Goal: Task Accomplishment & Management: Use online tool/utility

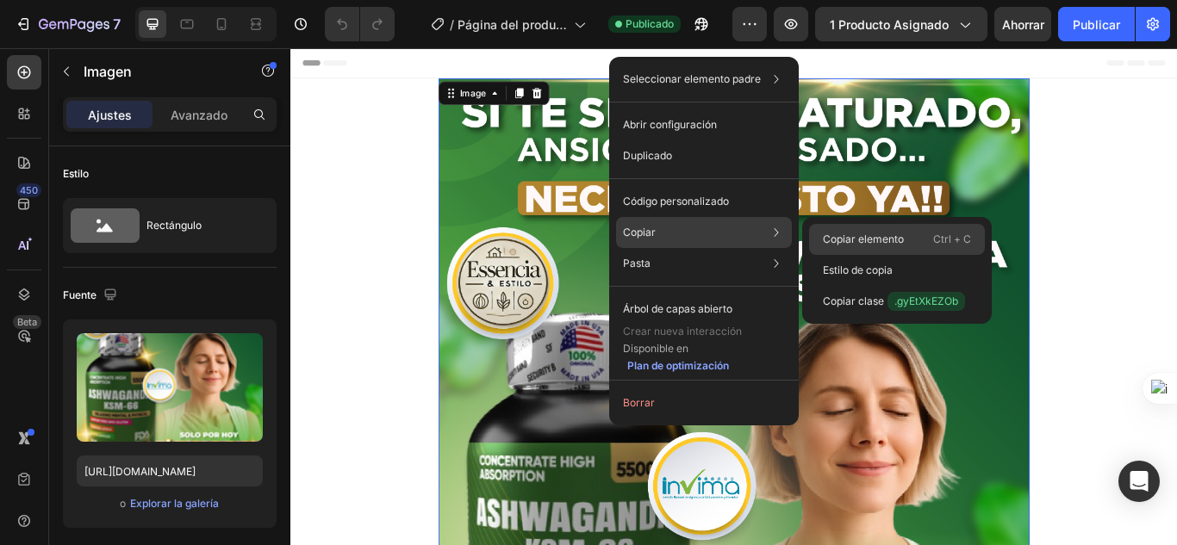
click at [850, 240] on font "Copiar elemento" at bounding box center [863, 239] width 81 height 13
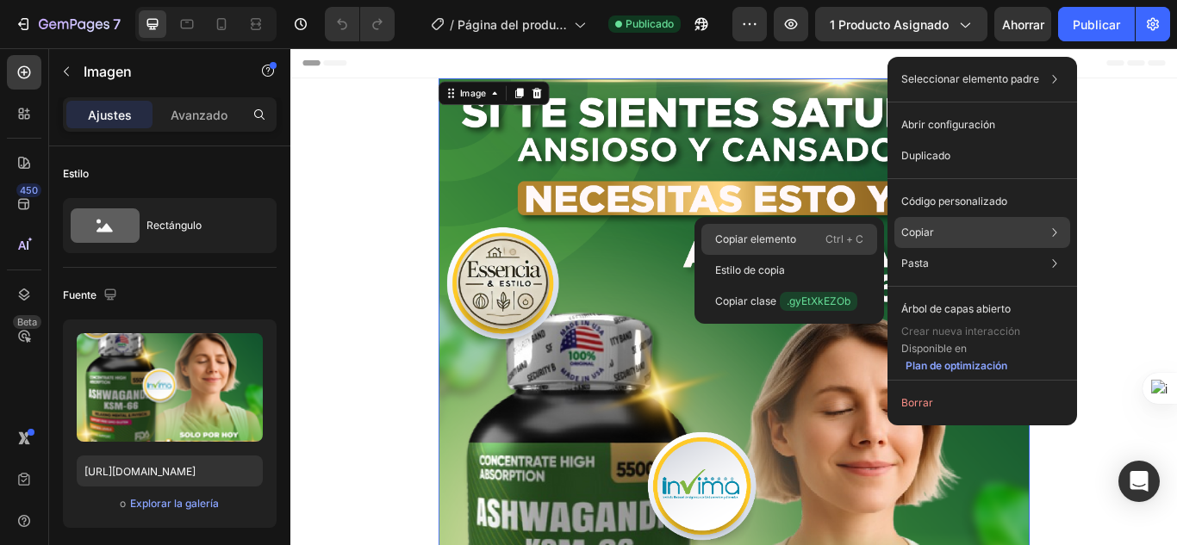
click at [728, 234] on font "Copiar elemento" at bounding box center [755, 239] width 81 height 13
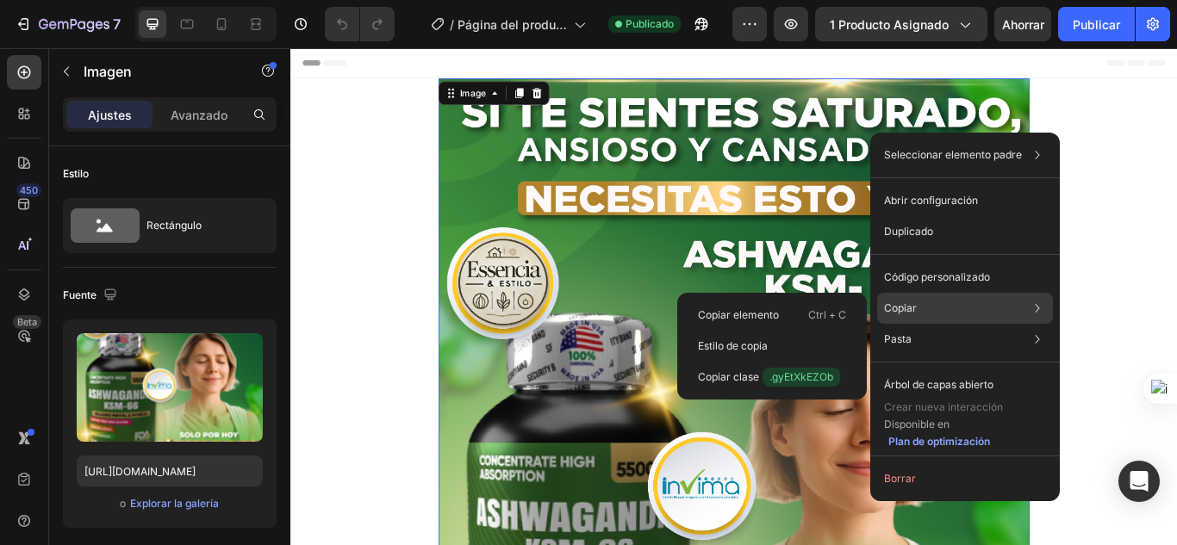
click at [918, 307] on div "Copiar Copiar elemento Ctrl + C Estilo de copia Copiar clase .gyEtXkEZOb" at bounding box center [965, 308] width 176 height 31
click at [750, 314] on font "Copiar elemento" at bounding box center [738, 314] width 81 height 13
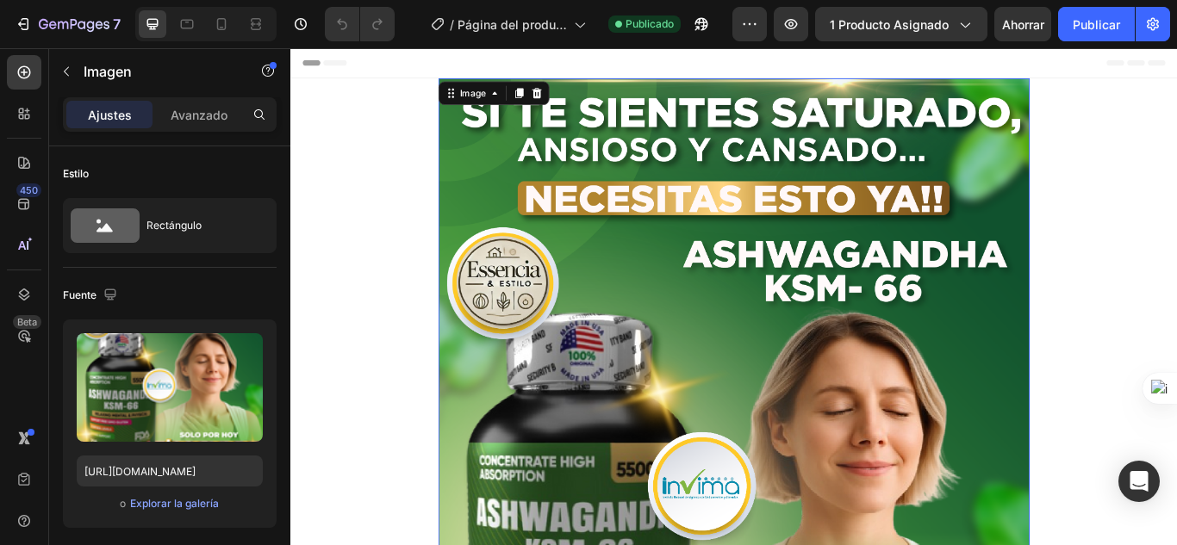
drag, startPoint x: 803, startPoint y: 116, endPoint x: 806, endPoint y: 140, distance: 23.5
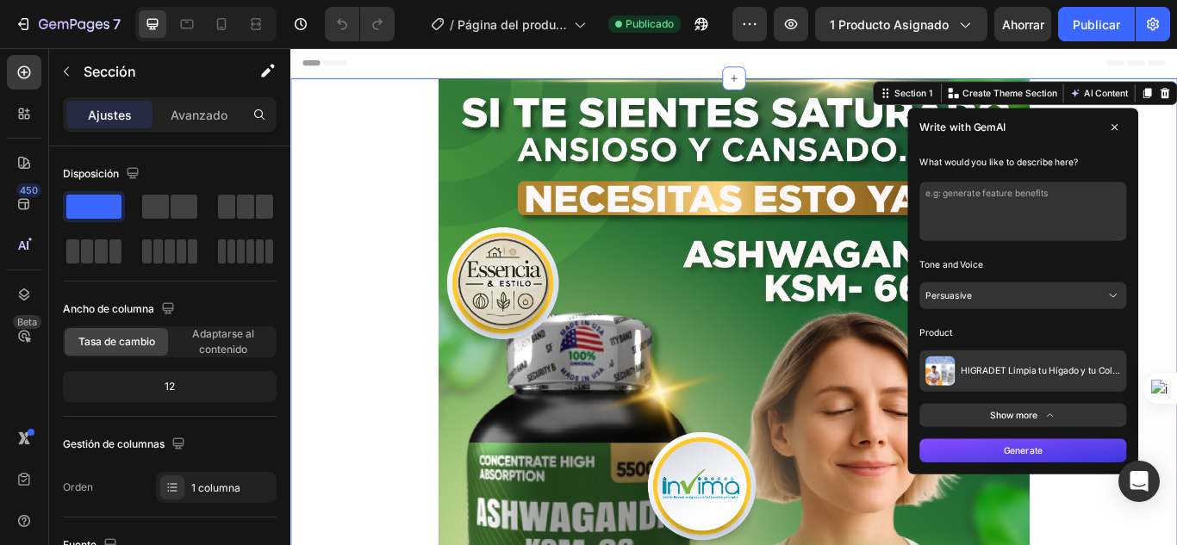
drag, startPoint x: 1247, startPoint y: 135, endPoint x: 1249, endPoint y: 147, distance: 12.2
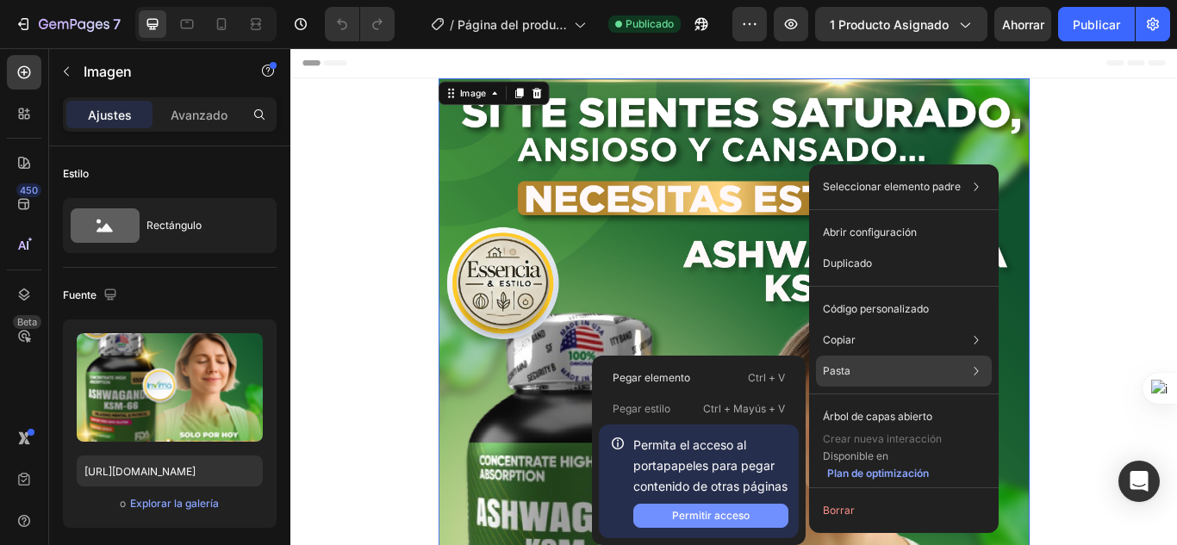
click at [710, 515] on font "Permitir acceso" at bounding box center [711, 515] width 78 height 13
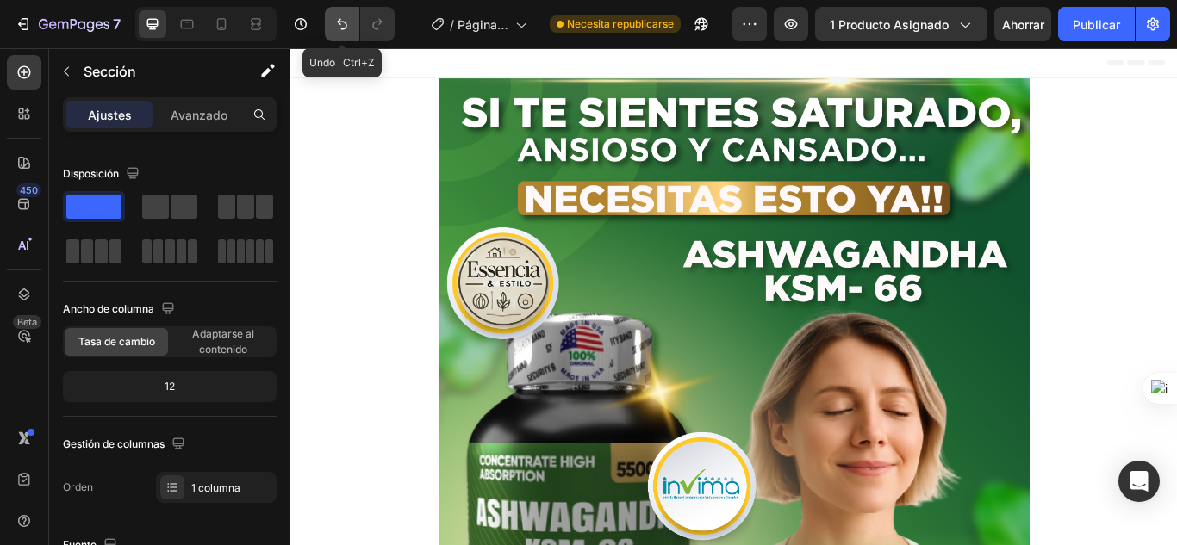
drag, startPoint x: 339, startPoint y: 20, endPoint x: 333, endPoint y: 27, distance: 9.2
click at [339, 21] on icon "Deshacer/Rehacer" at bounding box center [341, 24] width 17 height 17
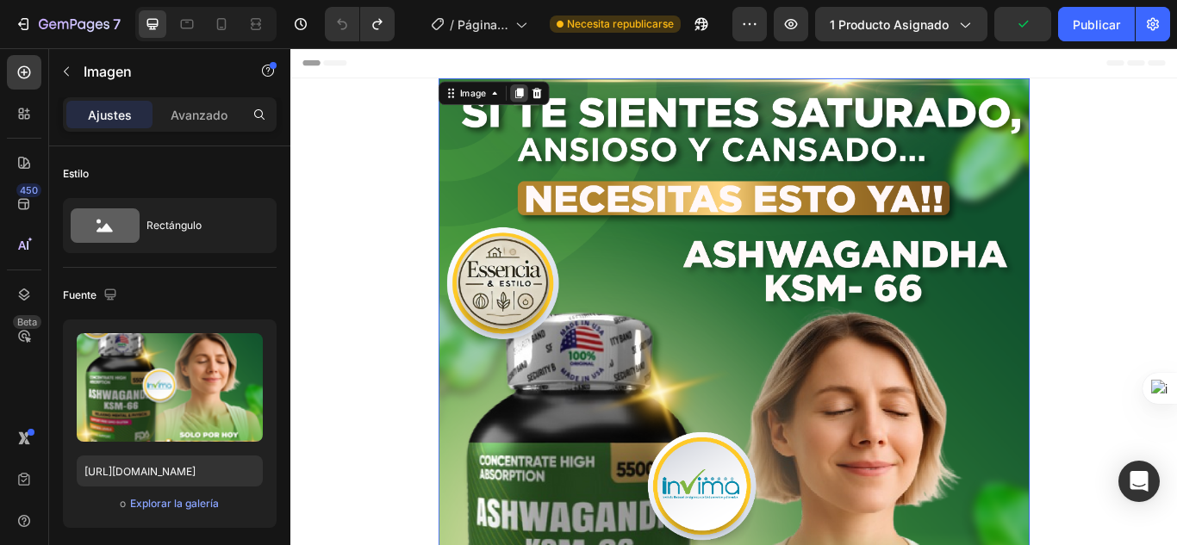
click at [552, 102] on icon at bounding box center [556, 101] width 9 height 12
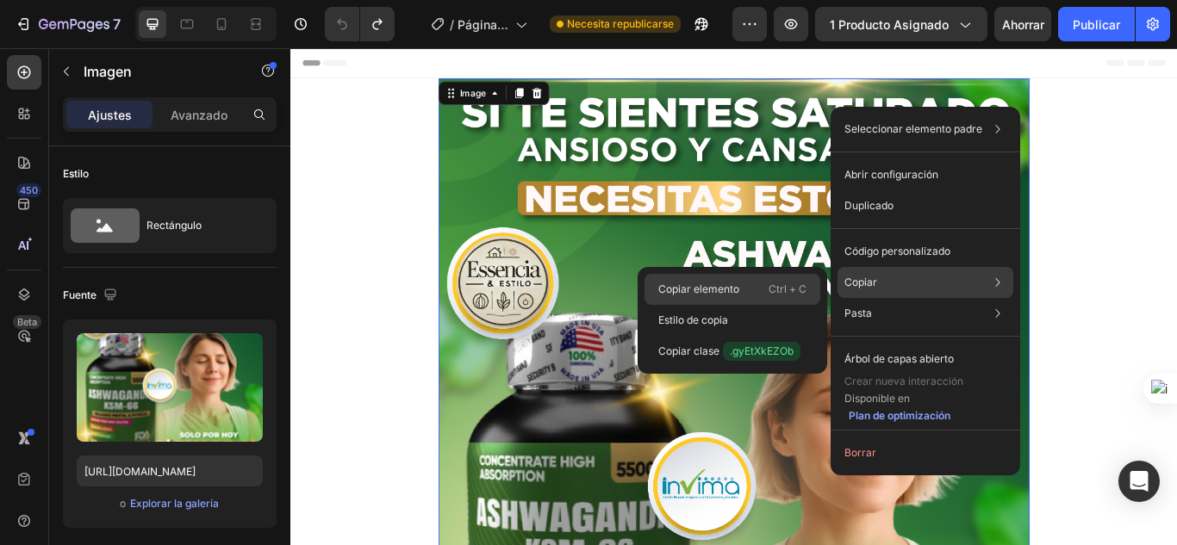
click at [722, 285] on font "Copiar elemento" at bounding box center [698, 289] width 81 height 13
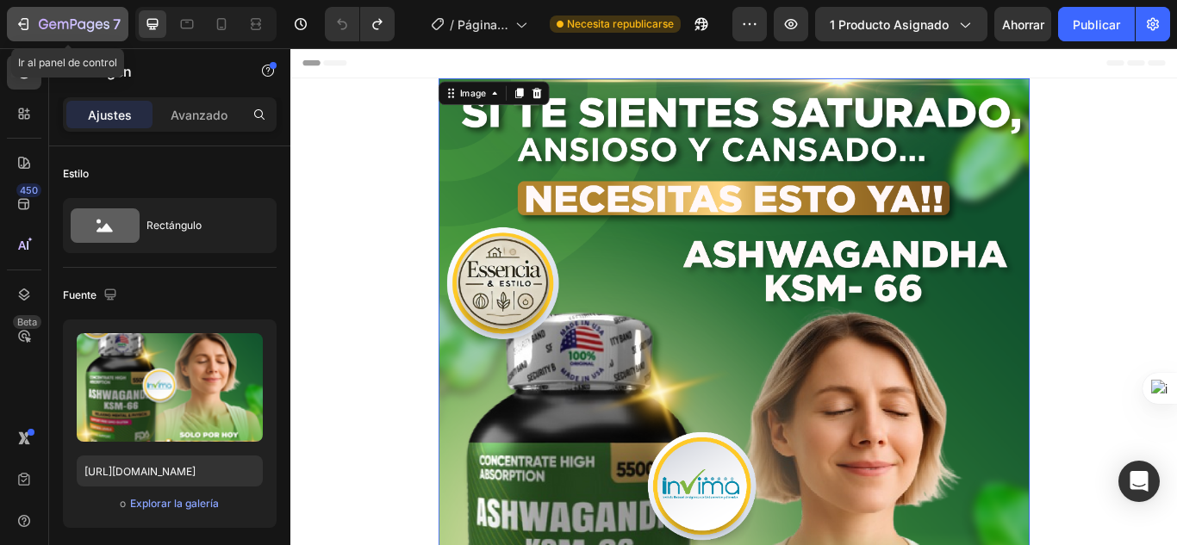
click at [27, 24] on icon "button" at bounding box center [23, 24] width 17 height 17
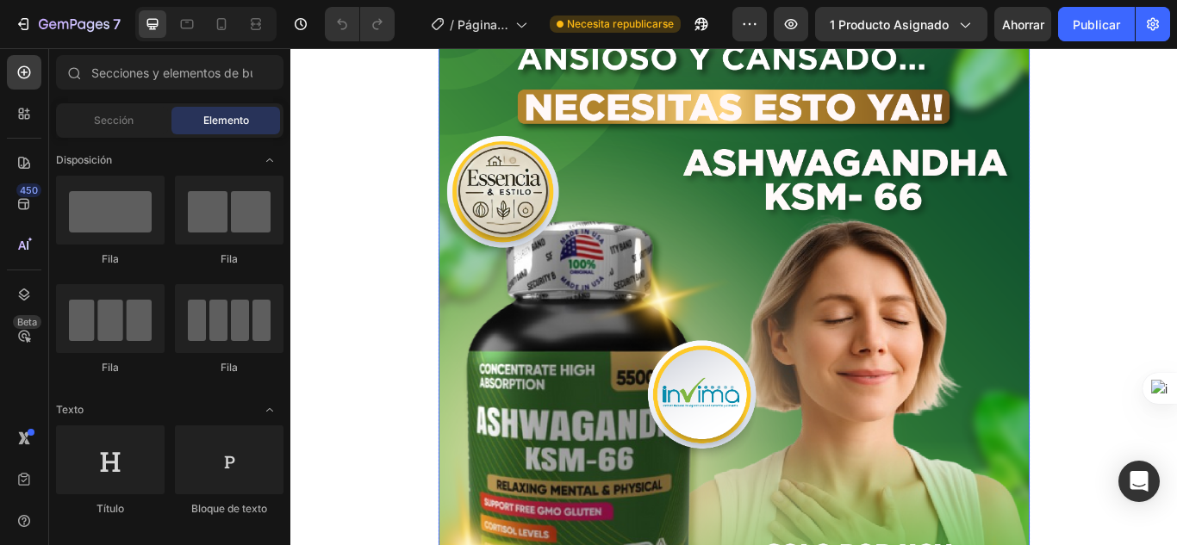
scroll to position [258, 0]
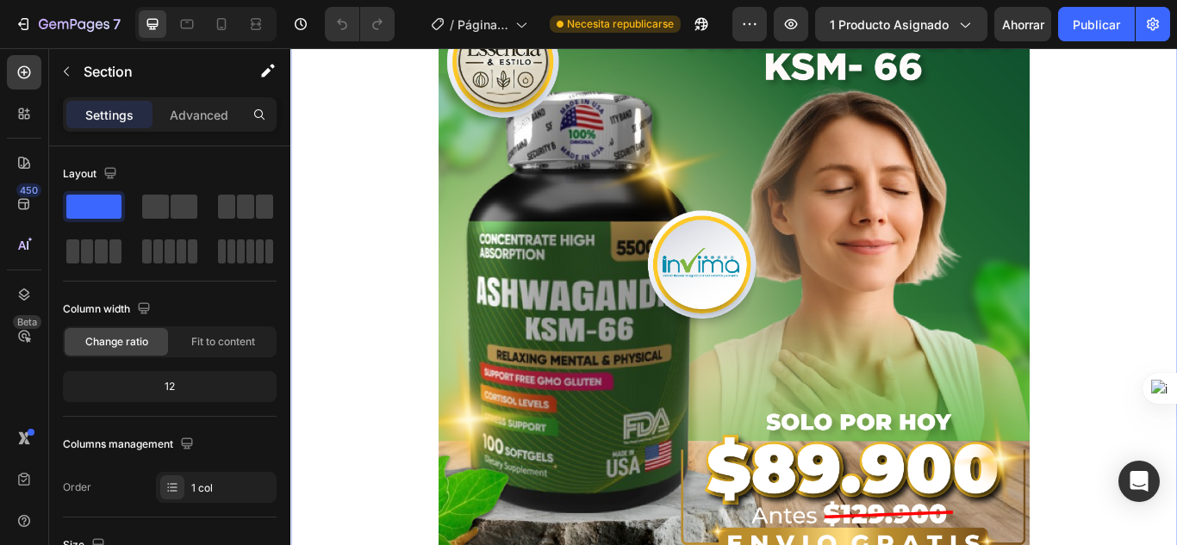
click at [389, 333] on div "Image Publish the page to see the content. Custom Code Row Row" at bounding box center [807, 332] width 1034 height 1015
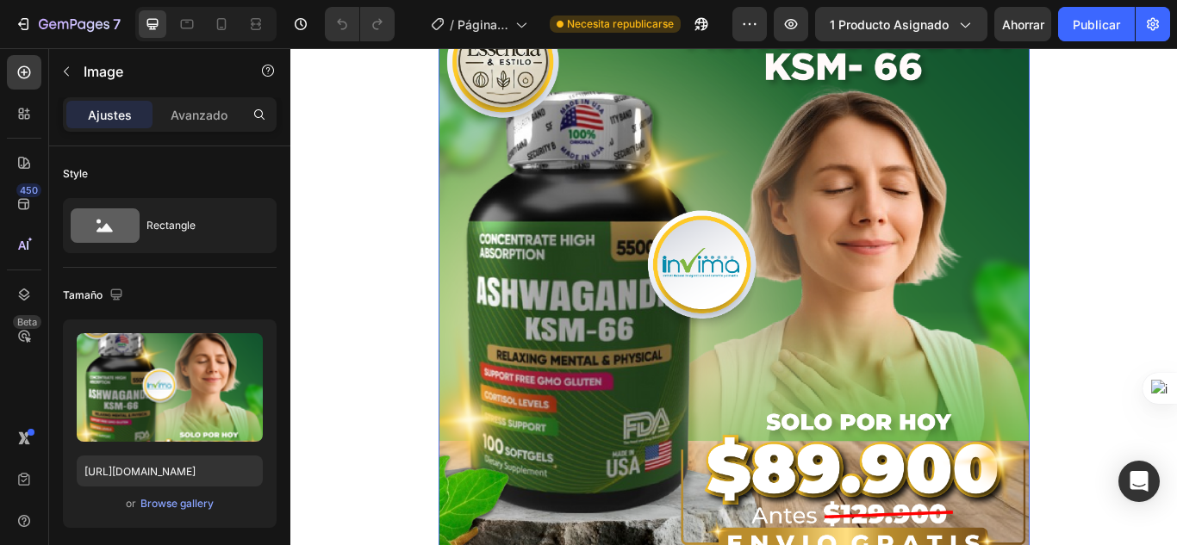
click at [1101, 185] on img at bounding box center [807, 308] width 689 height 967
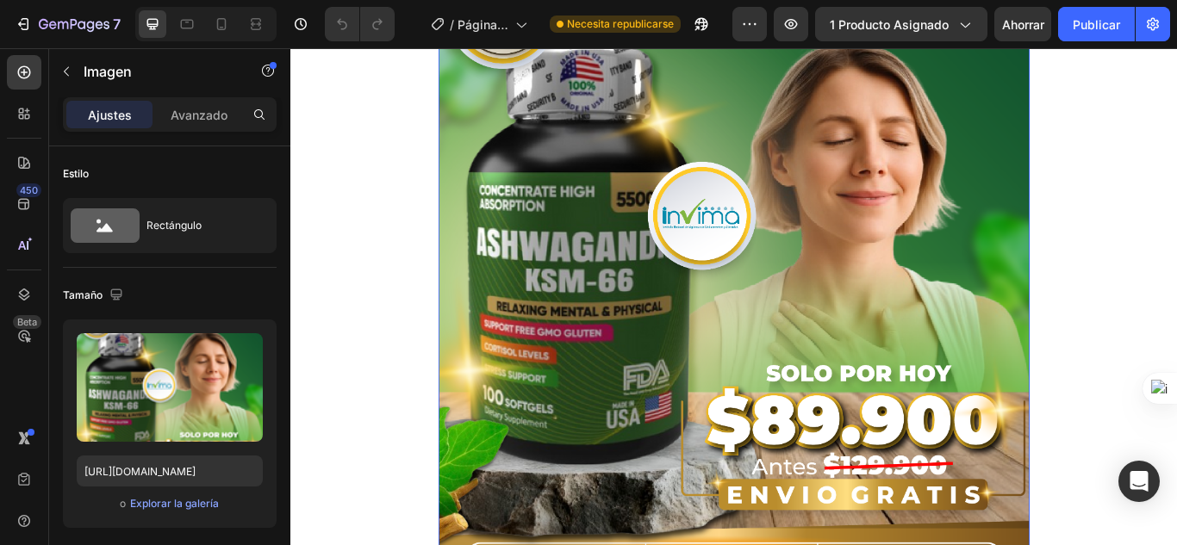
scroll to position [431, 0]
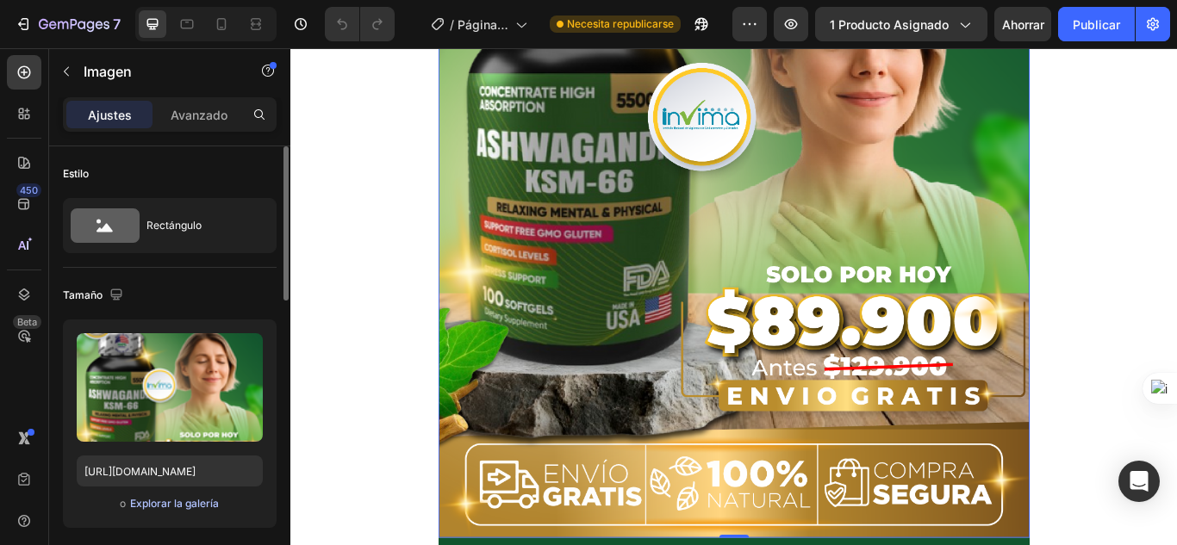
click at [175, 501] on font "Explorar la galería" at bounding box center [174, 503] width 89 height 13
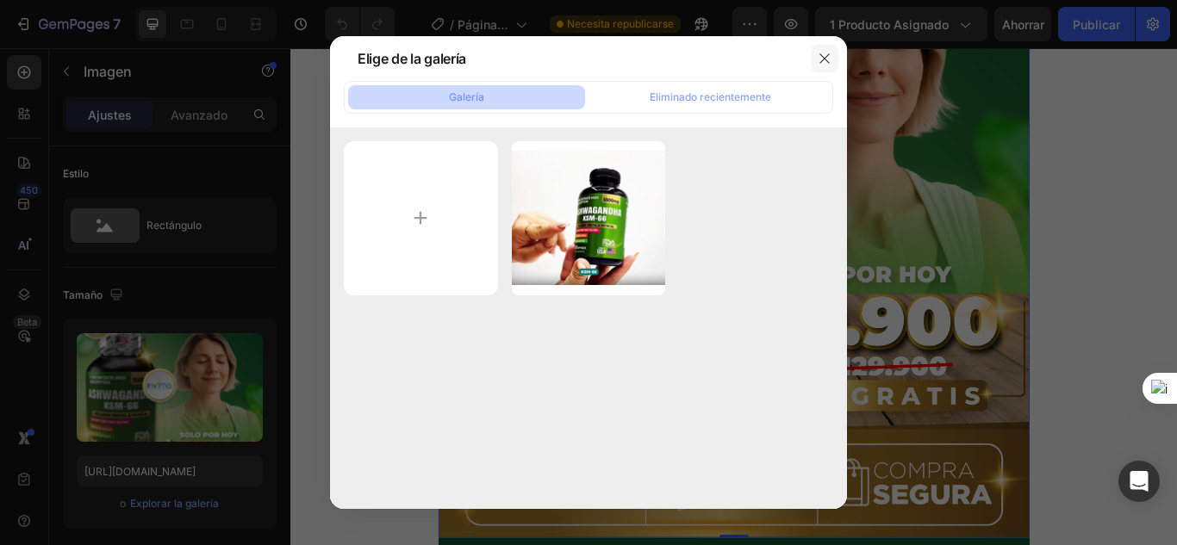
click at [821, 61] on icon "button" at bounding box center [825, 59] width 14 height 14
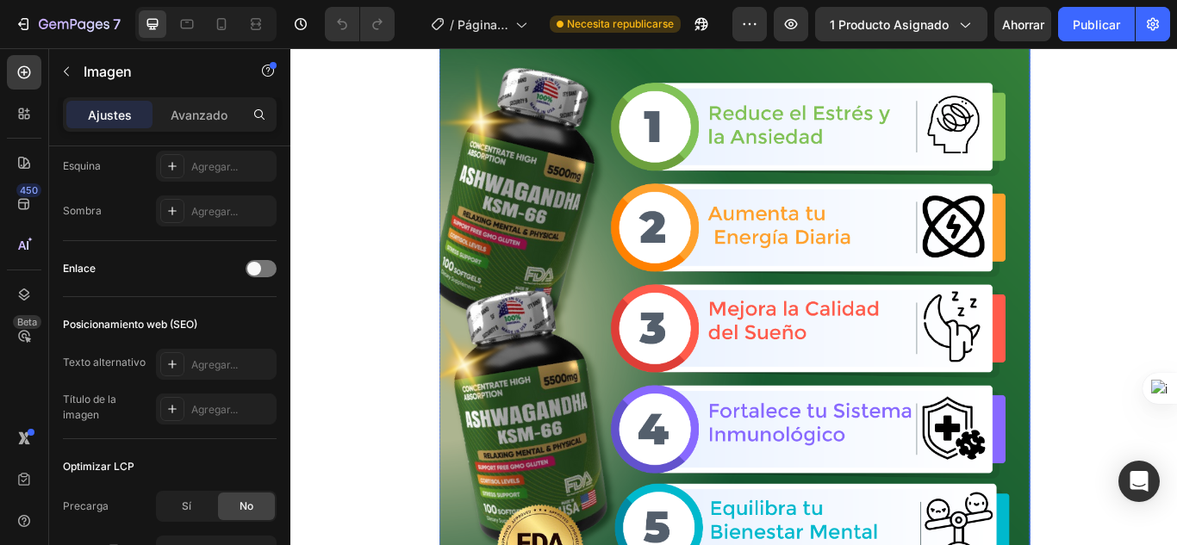
scroll to position [5858, 0]
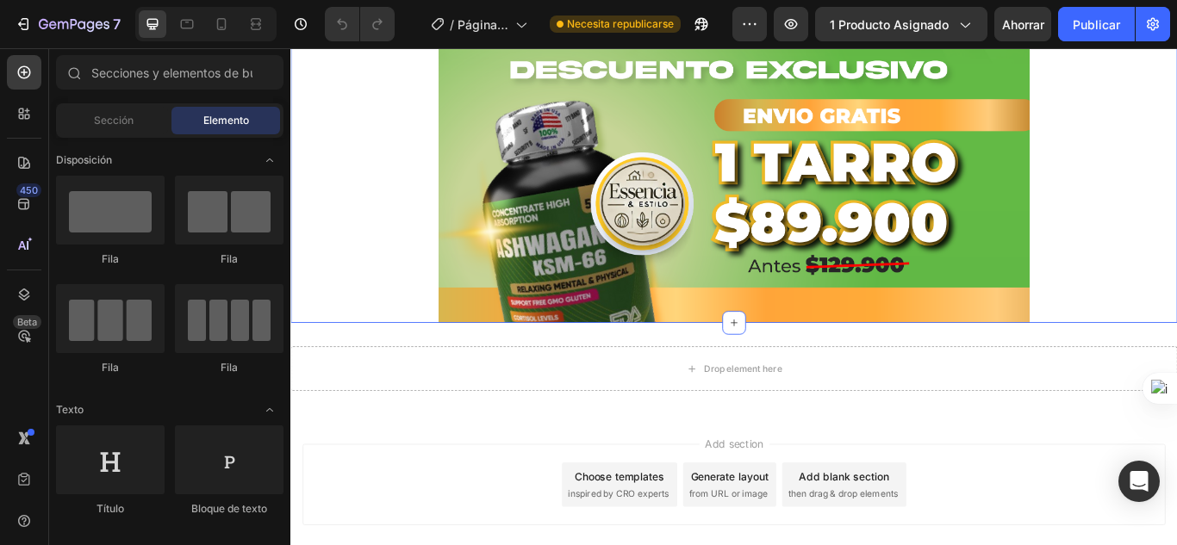
scroll to position [10197, 0]
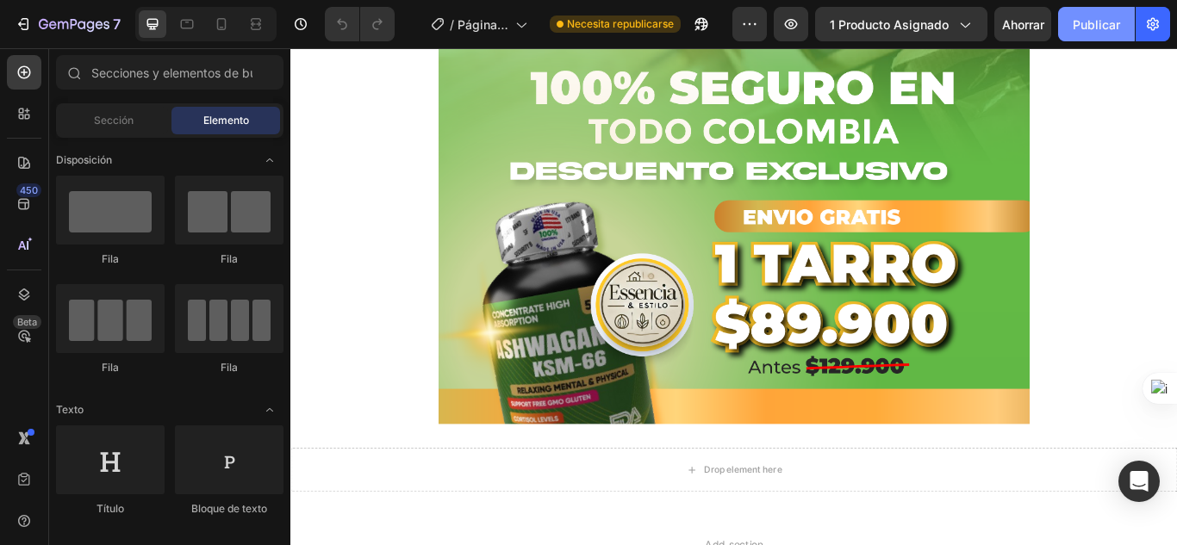
click at [1085, 21] on font "Publicar" at bounding box center [1096, 24] width 47 height 15
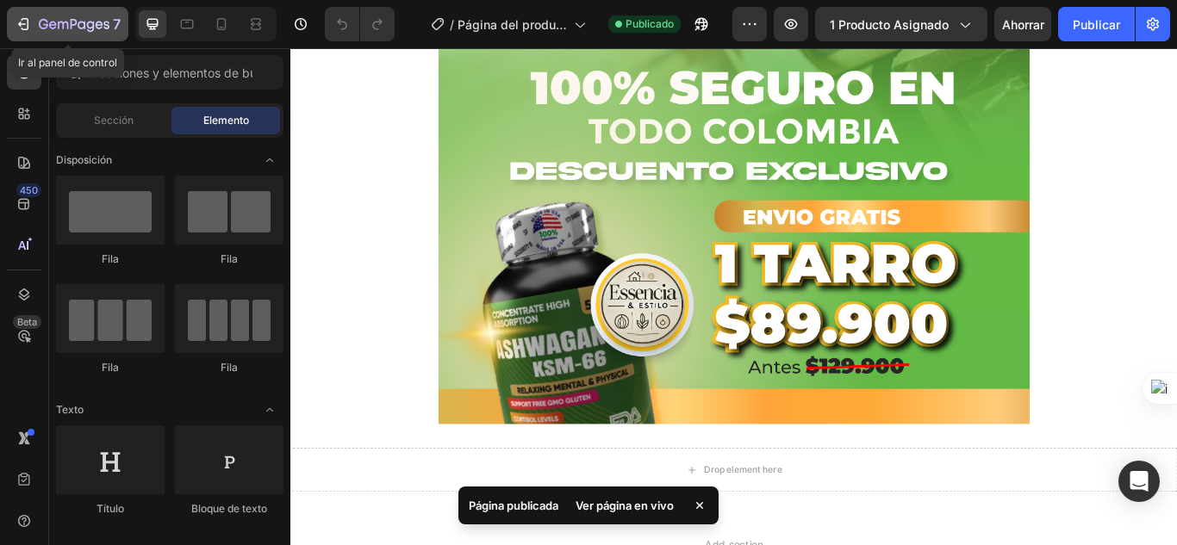
click at [22, 25] on icon "button" at bounding box center [23, 24] width 17 height 17
